Goal: Task Accomplishment & Management: Use online tool/utility

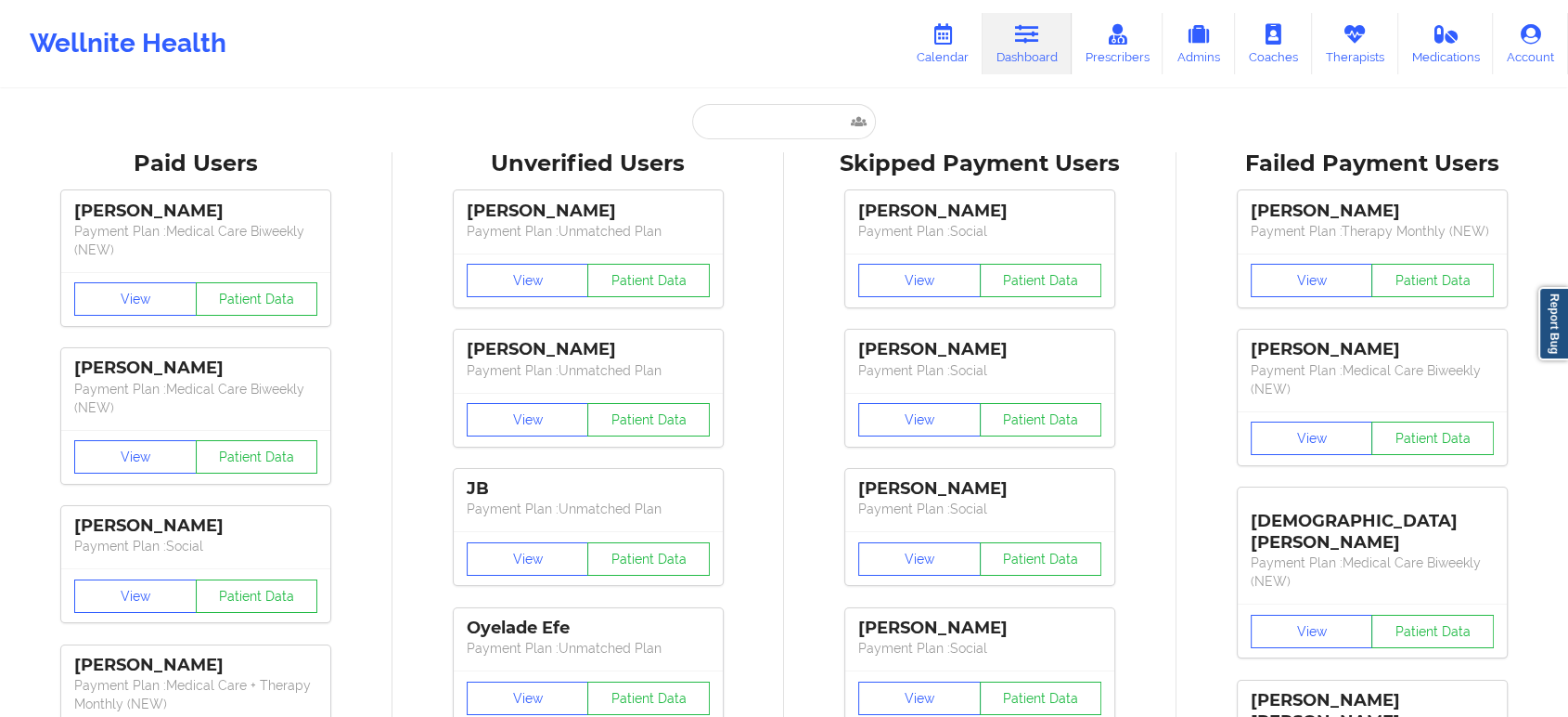
type input "[EMAIL_ADDRESS][DOMAIN_NAME]"
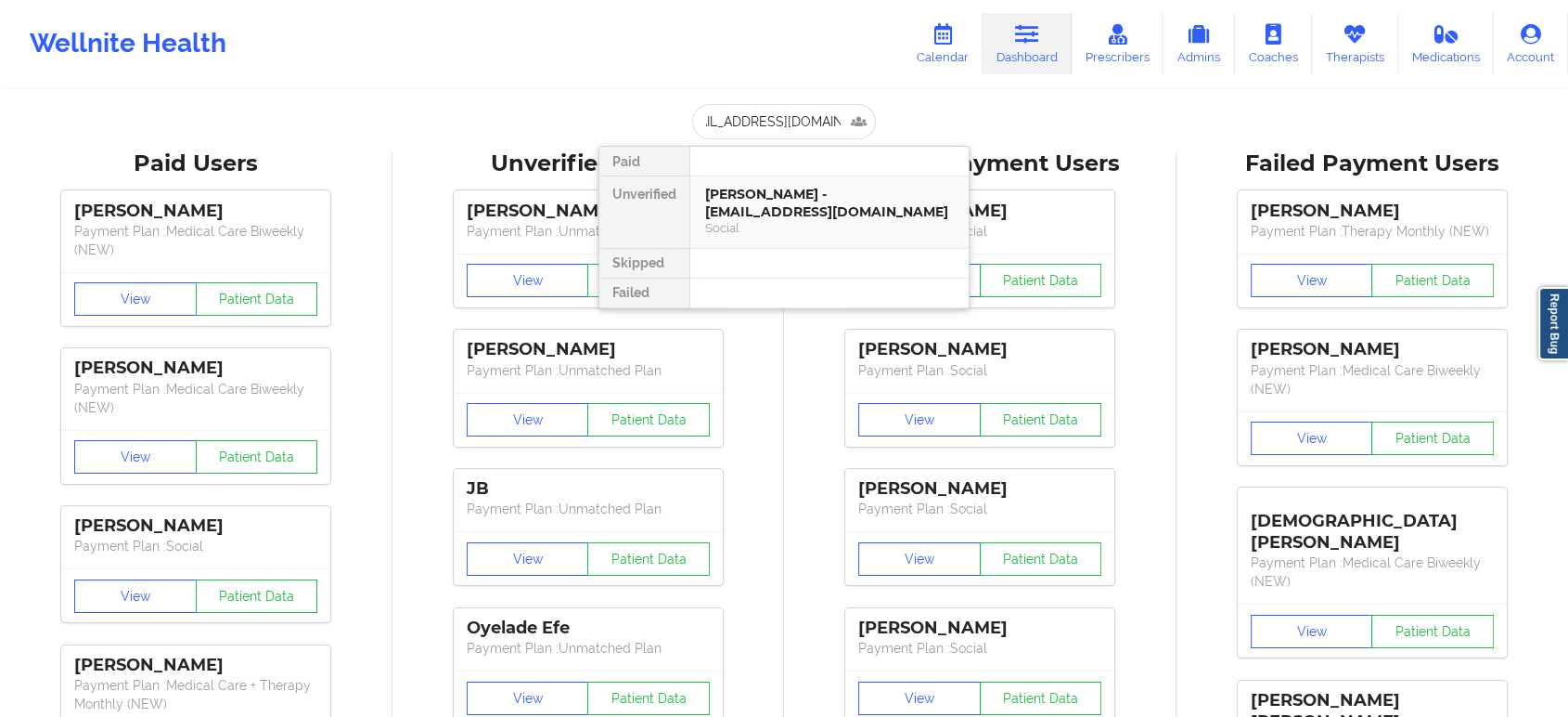
click at [766, 202] on div "[PERSON_NAME] - [EMAIL_ADDRESS][DOMAIN_NAME]" at bounding box center [830, 203] width 249 height 34
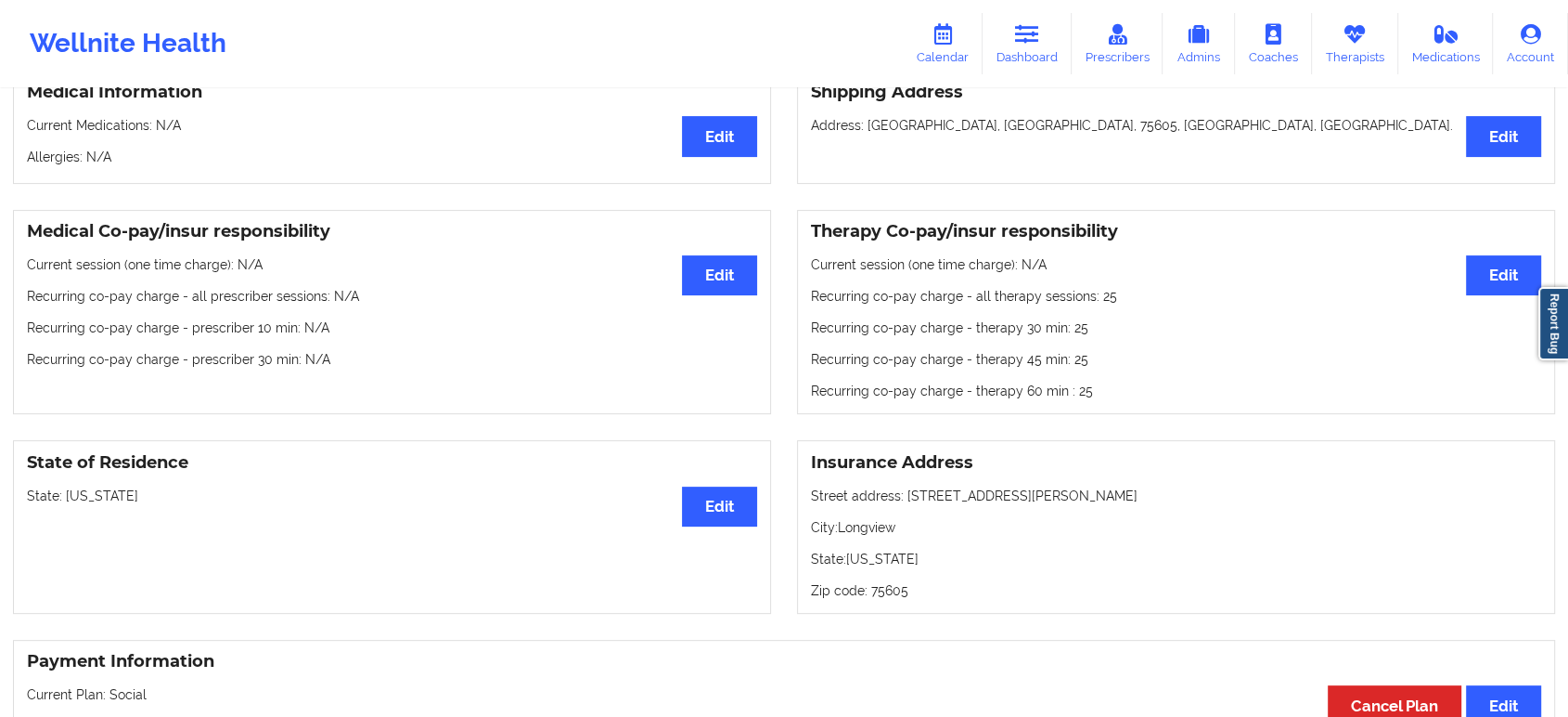
scroll to position [0, 0]
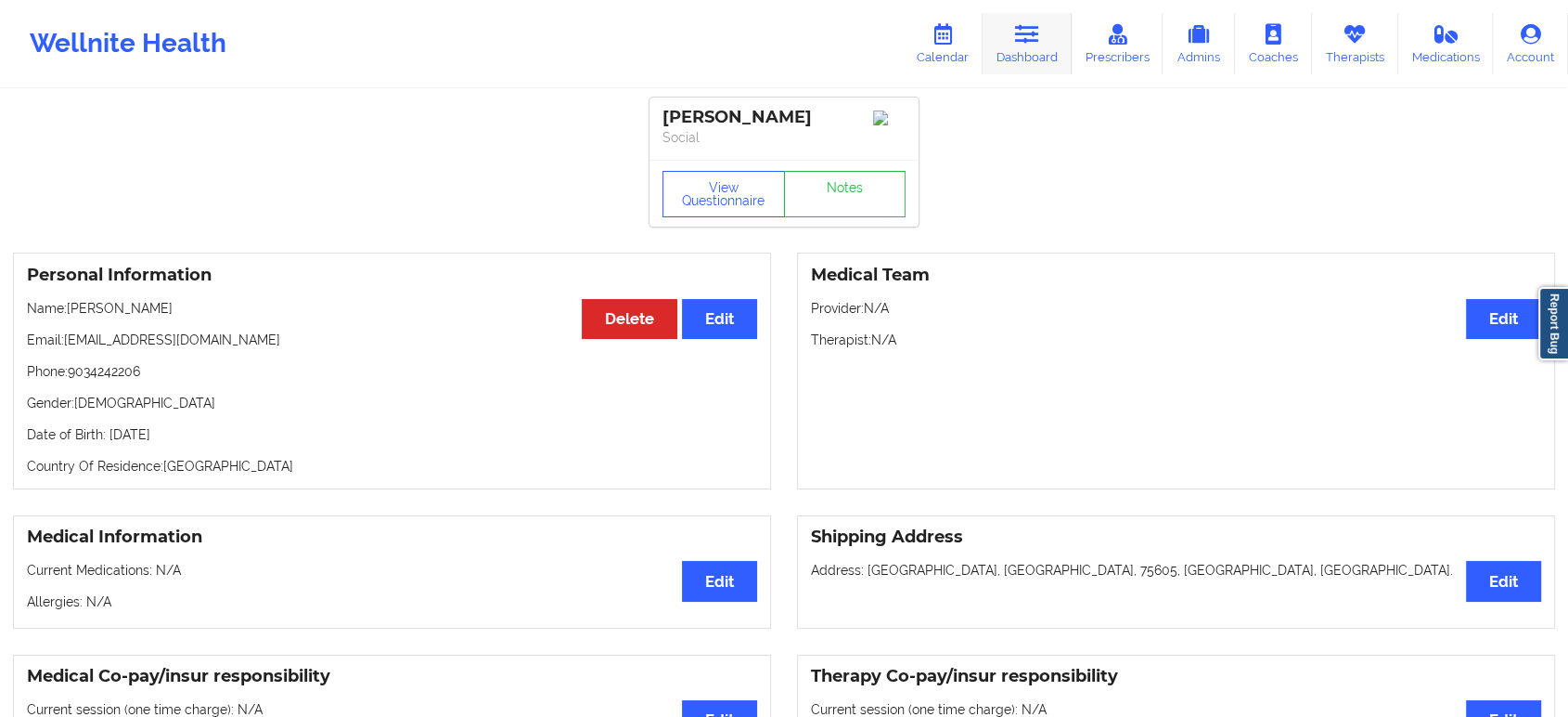
drag, startPoint x: 1057, startPoint y: 44, endPoint x: 1044, endPoint y: 51, distance: 14.8
click at [1057, 44] on link "Dashboard" at bounding box center [1027, 43] width 89 height 61
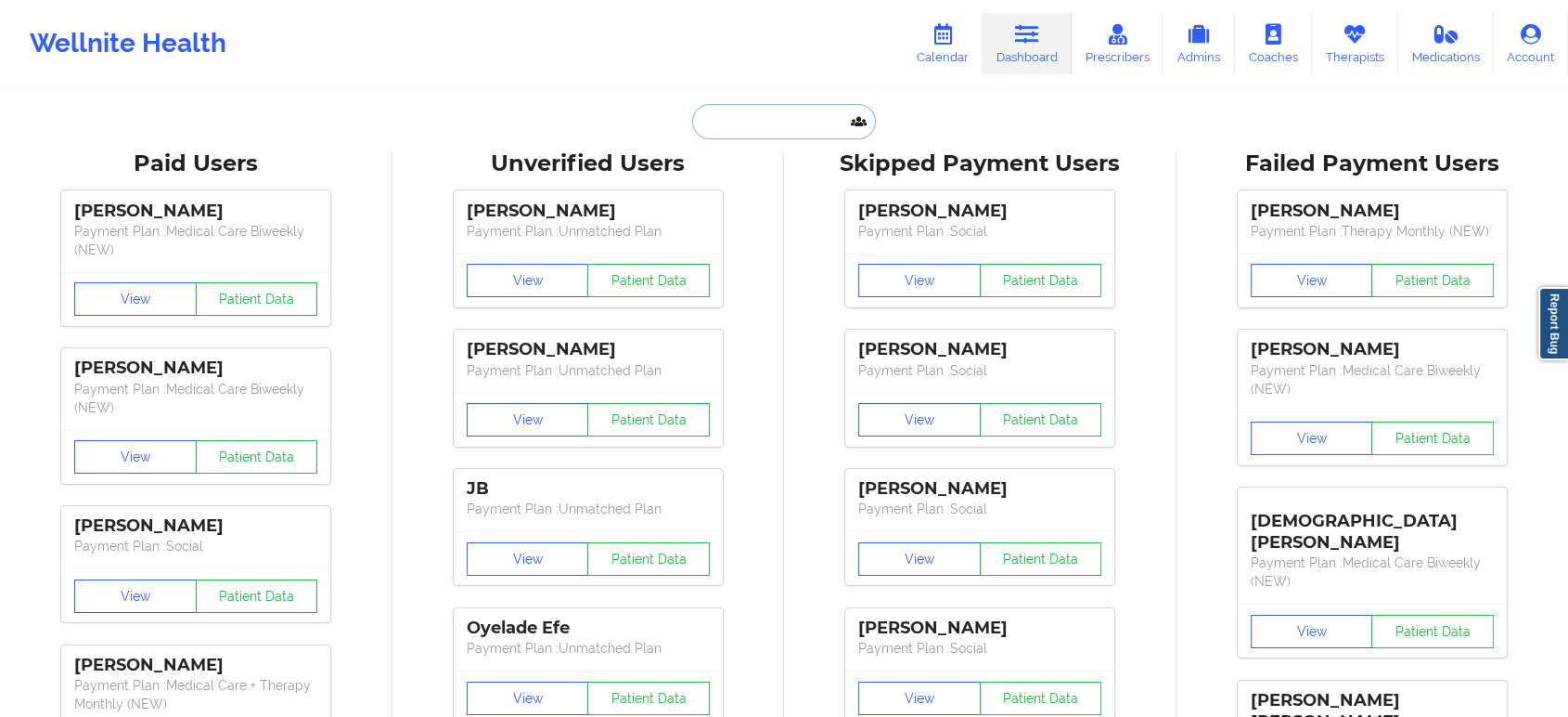
click at [788, 122] on input "text" at bounding box center [784, 121] width 184 height 35
paste input "[PERSON_NAME]"
type input "[PERSON_NAME]"
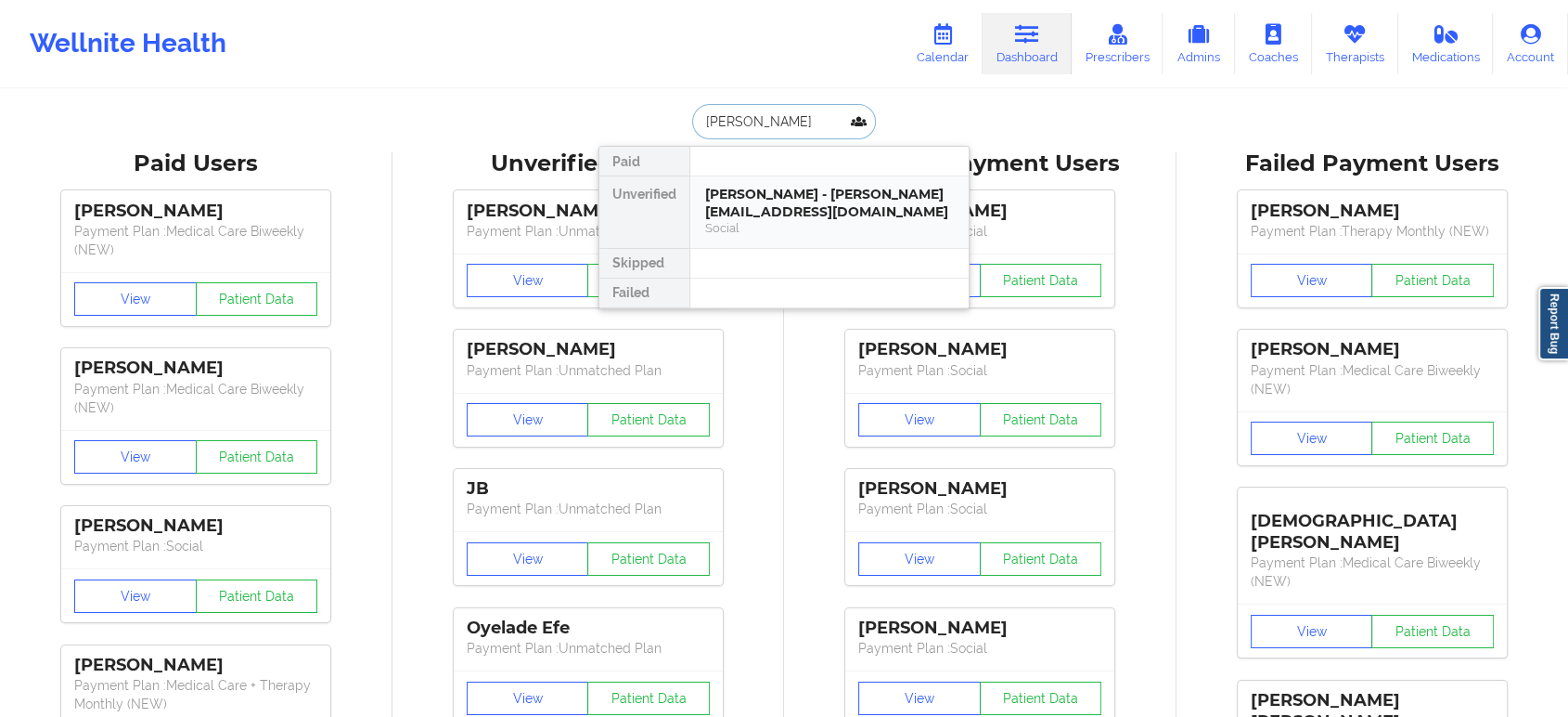
click at [778, 197] on div "[PERSON_NAME] - [PERSON_NAME][EMAIL_ADDRESS][DOMAIN_NAME]" at bounding box center [830, 203] width 249 height 34
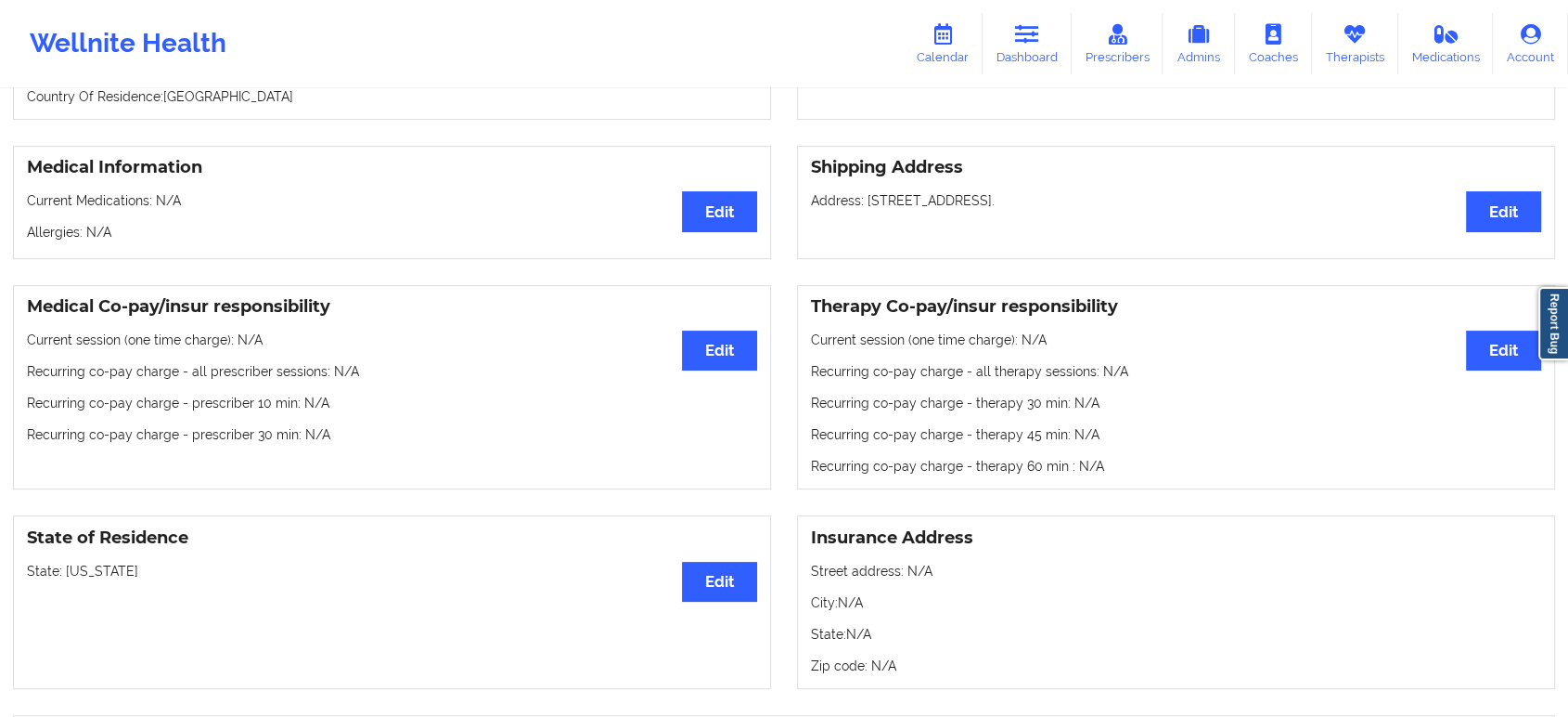
scroll to position [476, 0]
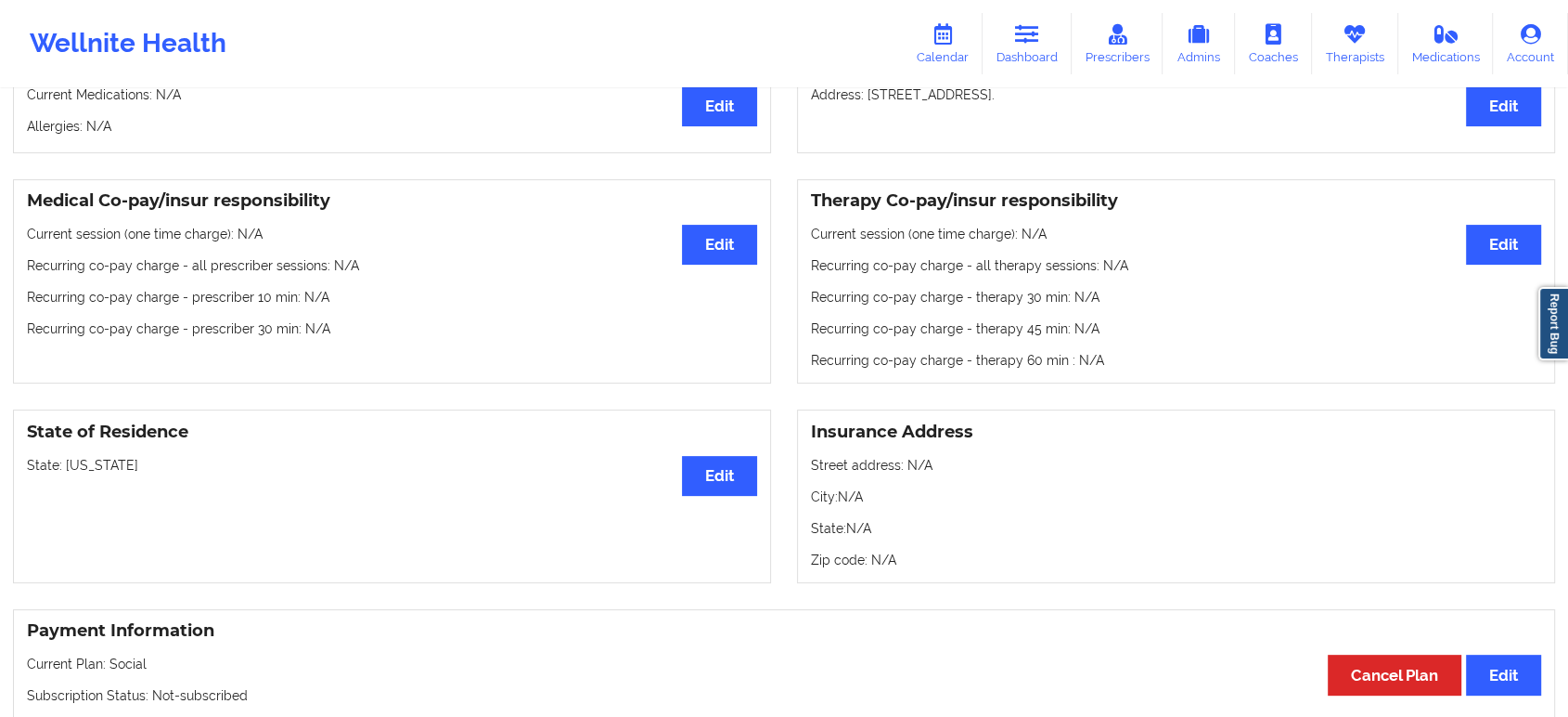
click at [105, 471] on p "State: [US_STATE]" at bounding box center [393, 465] width 731 height 19
copy p "[US_STATE]"
click at [1035, 33] on icon at bounding box center [1027, 35] width 24 height 21
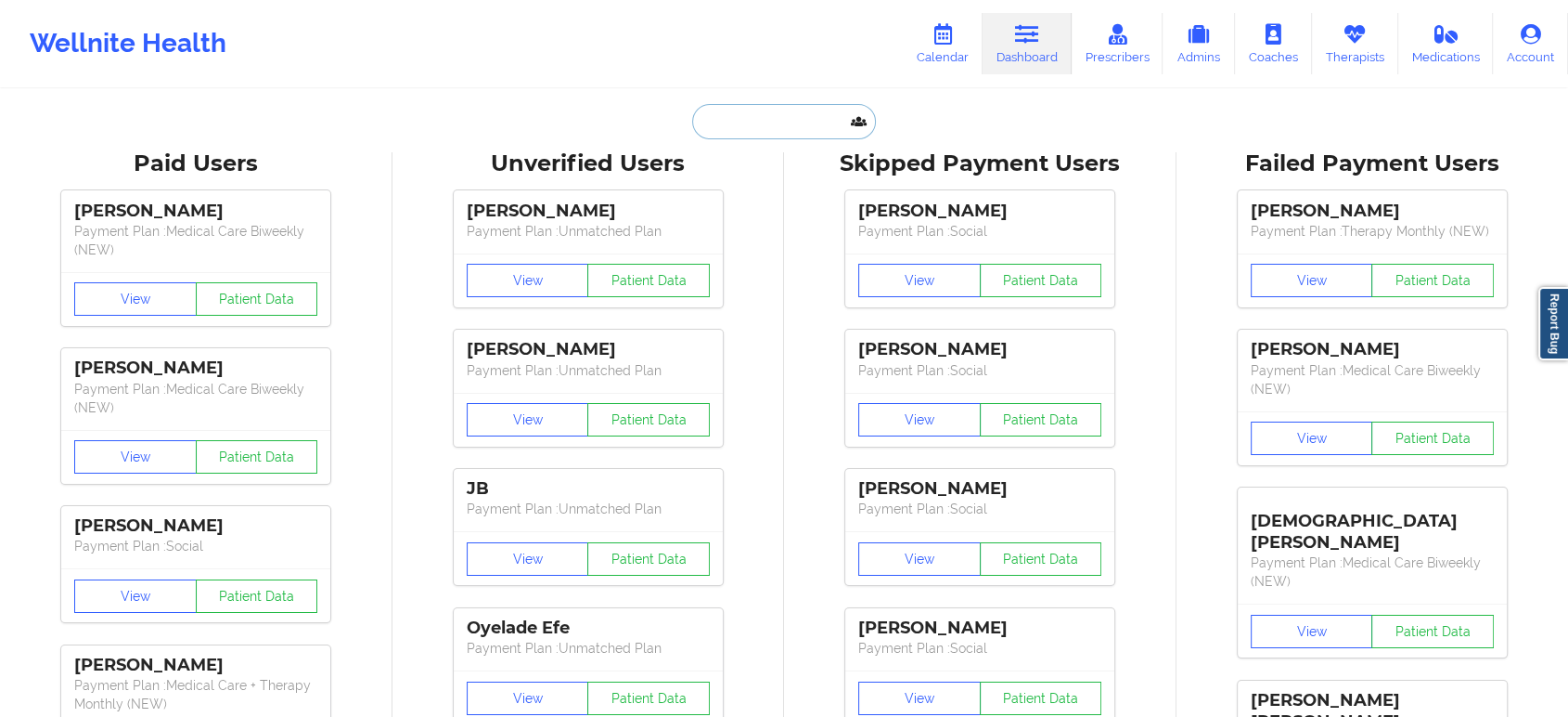
click at [783, 124] on input "text" at bounding box center [784, 121] width 184 height 35
paste input "[EMAIL_ADDRESS][DOMAIN_NAME]"
type input "[EMAIL_ADDRESS][DOMAIN_NAME]"
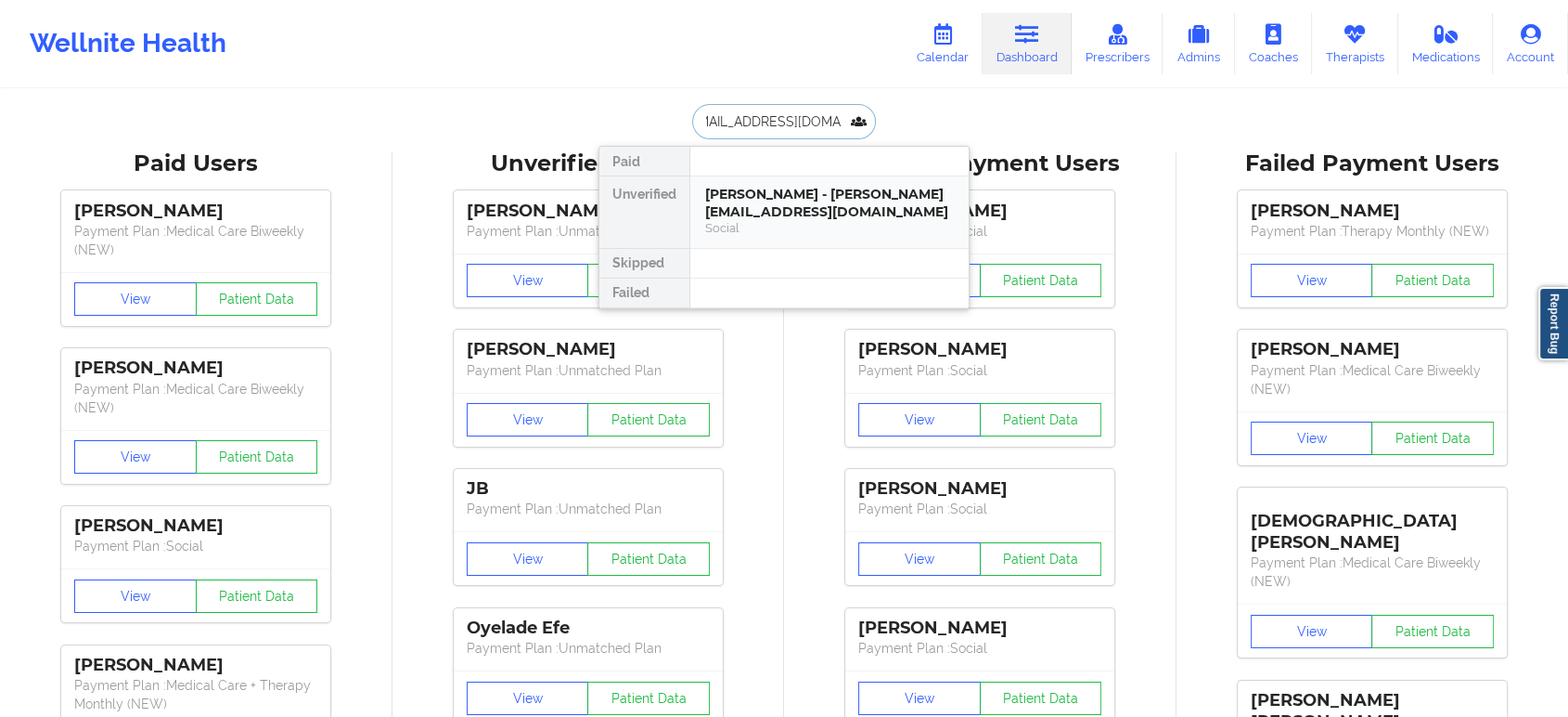
click at [804, 200] on div "[PERSON_NAME] - [PERSON_NAME][EMAIL_ADDRESS][DOMAIN_NAME]" at bounding box center [830, 203] width 249 height 34
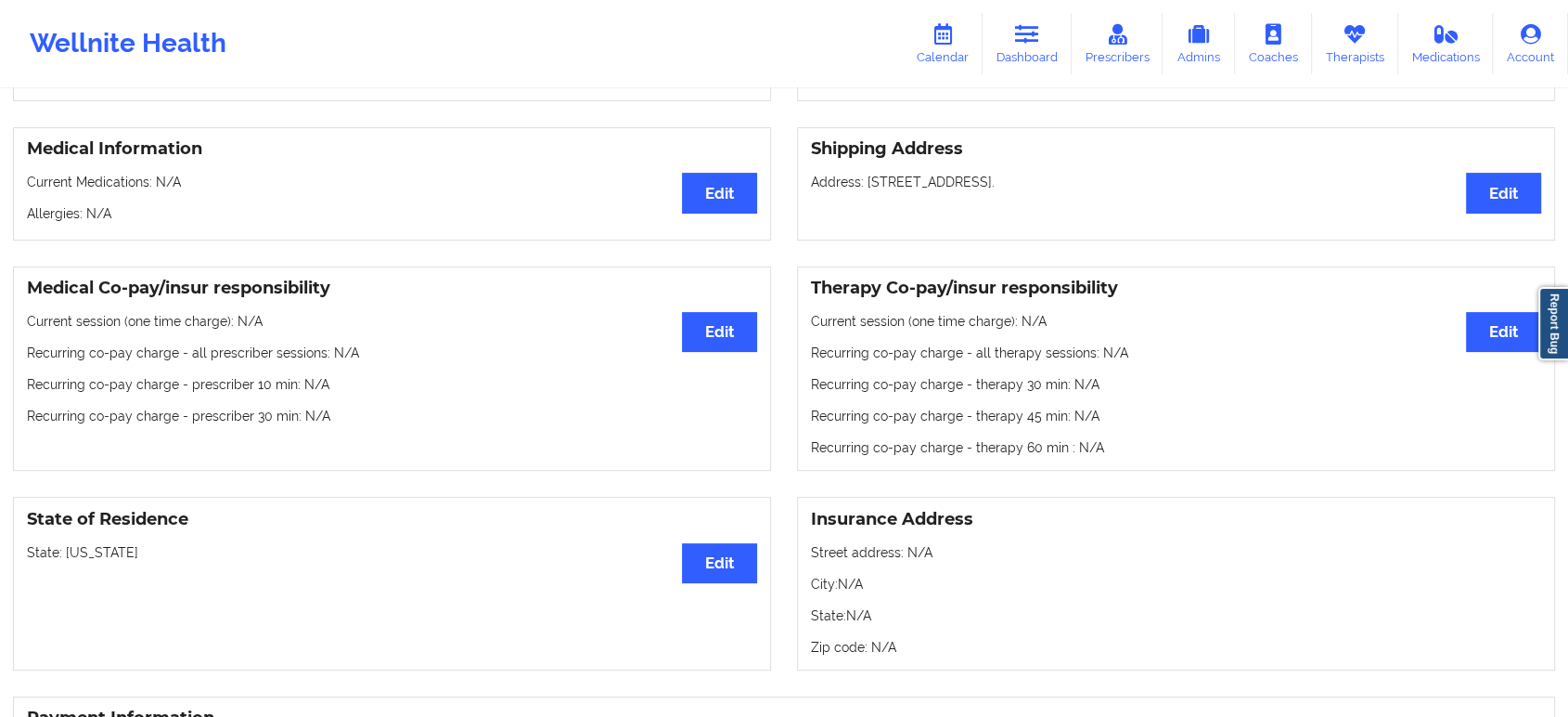
scroll to position [297, 0]
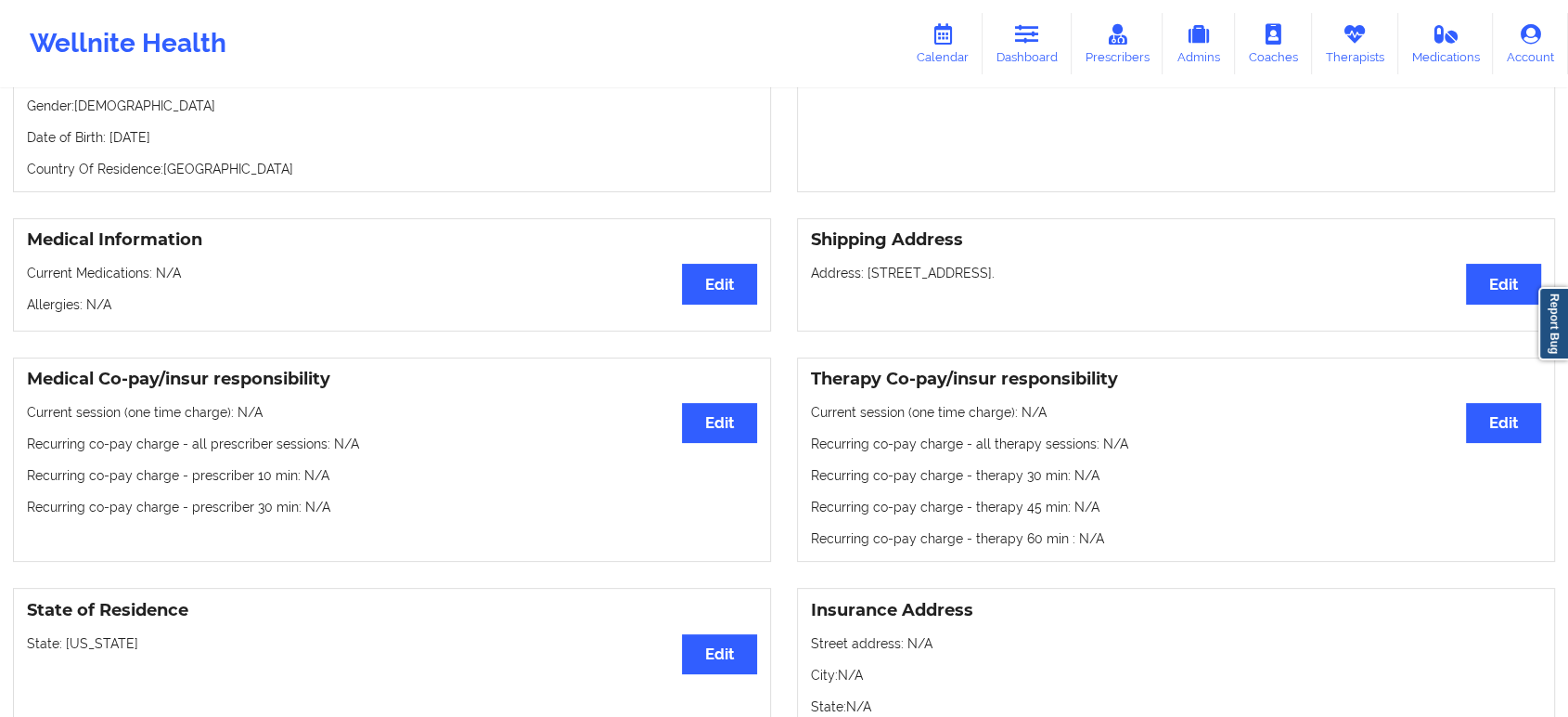
click at [82, 650] on p "State: [US_STATE]" at bounding box center [393, 644] width 731 height 19
copy p "[US_STATE]"
click at [1040, 33] on icon at bounding box center [1027, 35] width 24 height 21
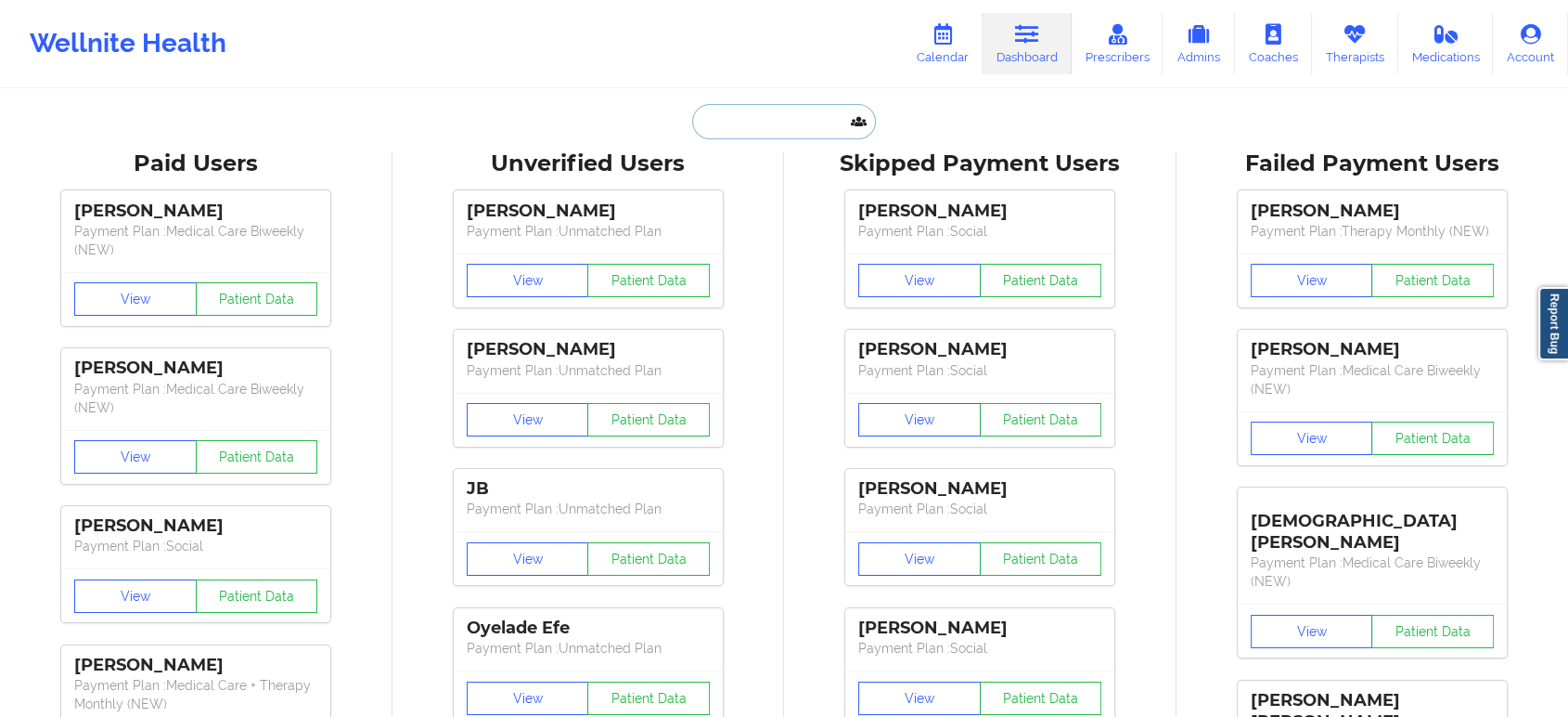
click at [798, 121] on input "text" at bounding box center [784, 121] width 184 height 35
paste input "[EMAIL_ADDRESS][DOMAIN_NAME]"
type input "[EMAIL_ADDRESS][DOMAIN_NAME]"
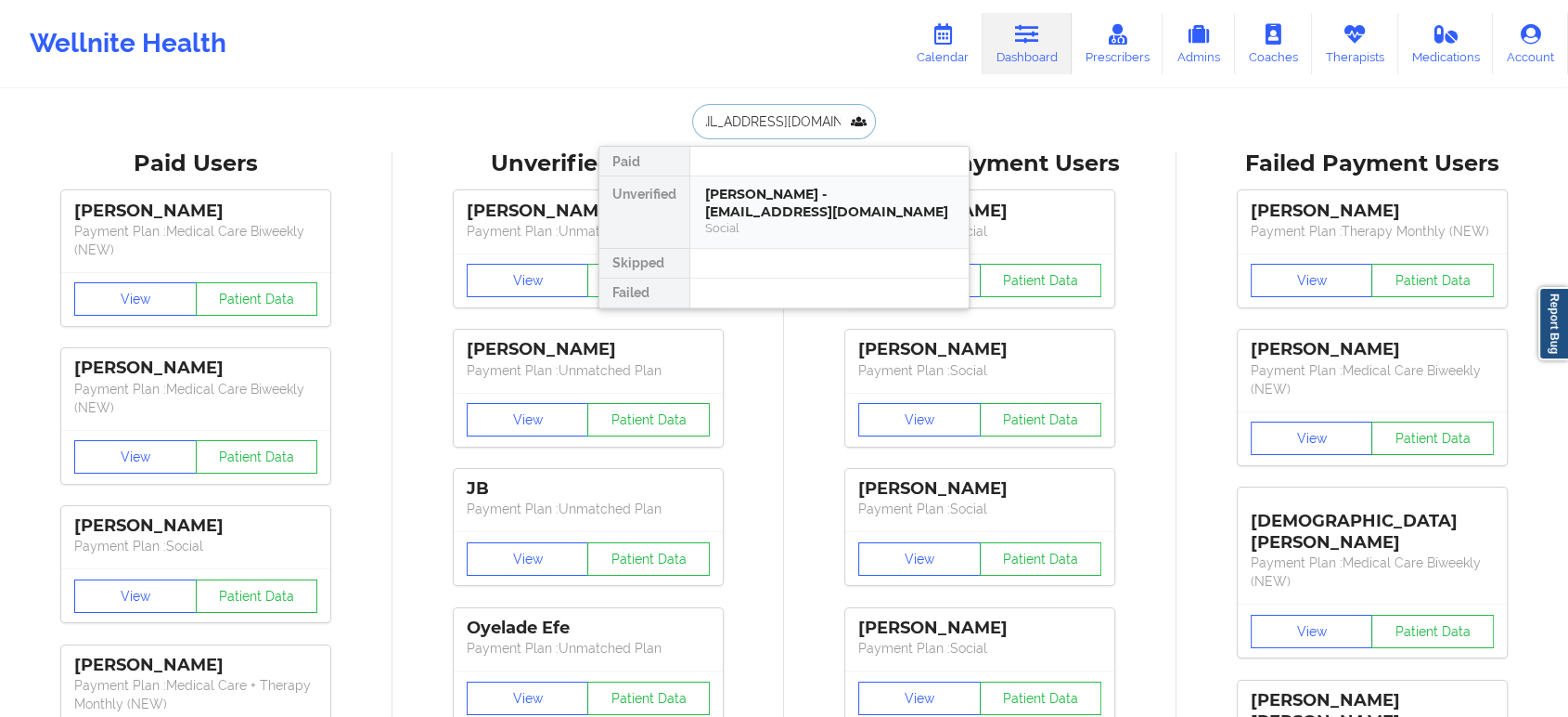
click at [797, 197] on div "[PERSON_NAME] - [EMAIL_ADDRESS][DOMAIN_NAME]" at bounding box center [830, 203] width 249 height 34
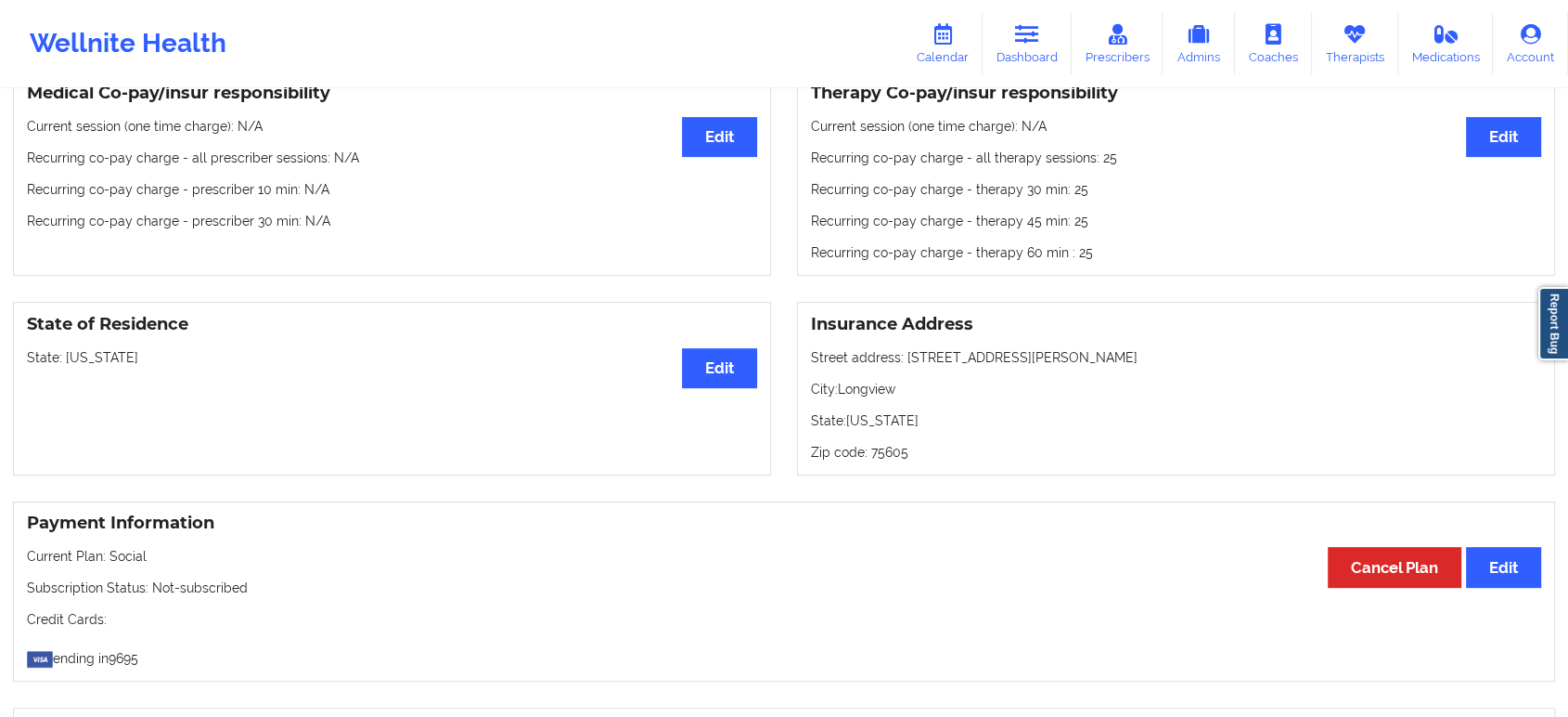
scroll to position [608, 0]
